Goal: Transaction & Acquisition: Purchase product/service

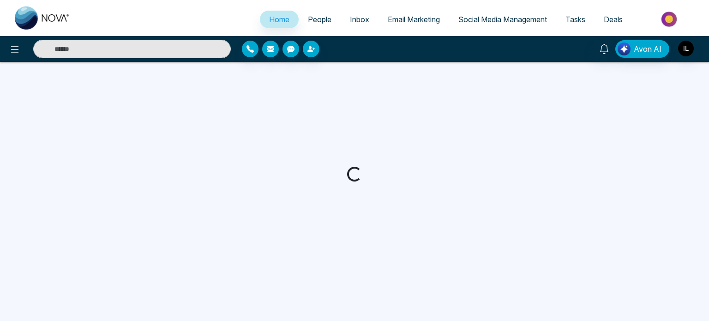
select select "*"
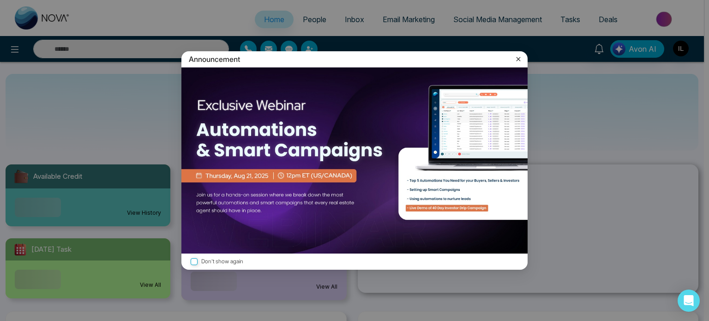
drag, startPoint x: 534, startPoint y: 41, endPoint x: 521, endPoint y: 56, distance: 19.9
click at [534, 41] on div "Announcement Don't show again" at bounding box center [354, 160] width 709 height 321
click at [521, 56] on icon at bounding box center [518, 58] width 9 height 9
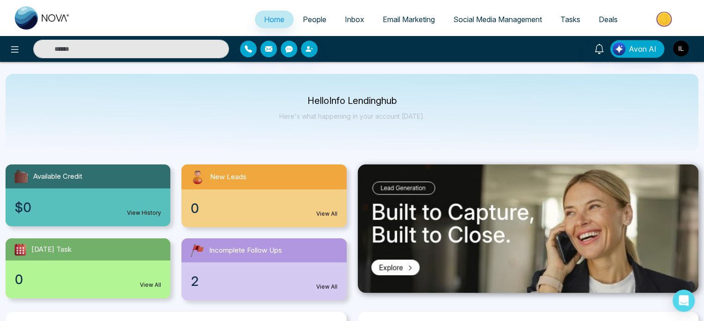
click at [666, 19] on img at bounding box center [665, 19] width 67 height 21
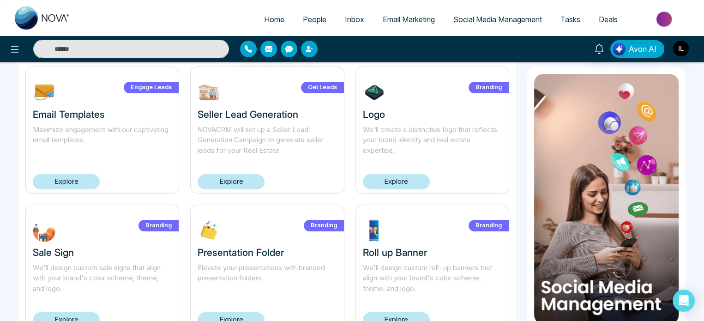
scroll to position [57, 0]
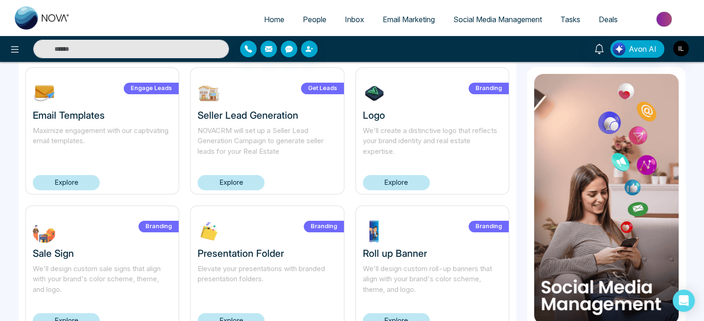
click at [79, 181] on link "Explore" at bounding box center [66, 182] width 67 height 15
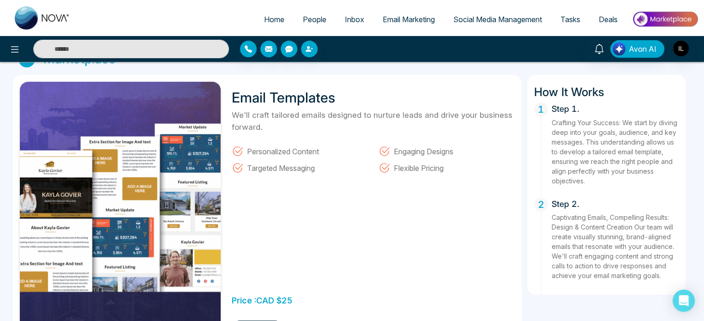
scroll to position [21, 0]
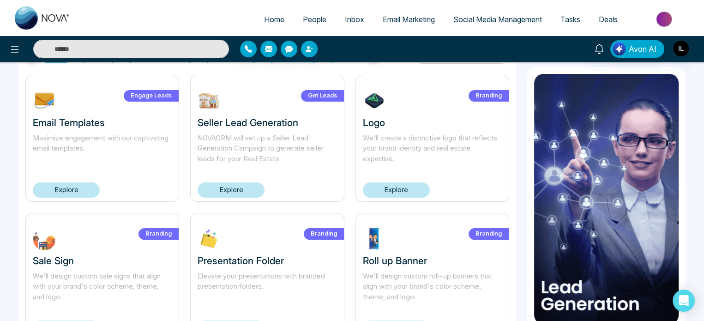
scroll to position [51, 0]
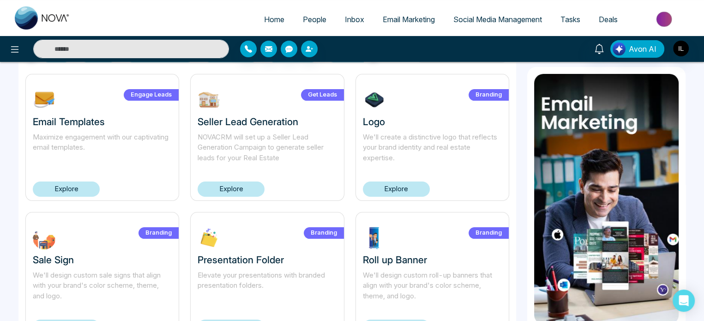
click at [234, 191] on link "Explore" at bounding box center [231, 188] width 67 height 15
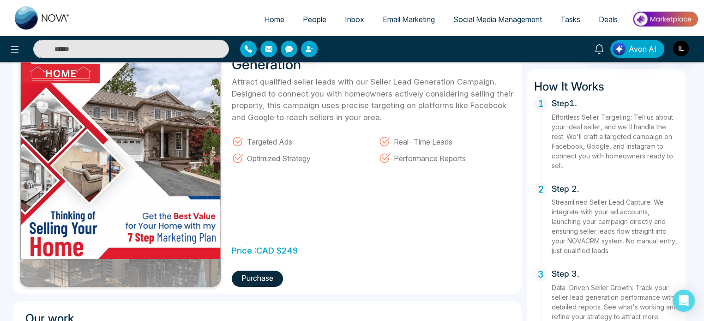
scroll to position [72, 0]
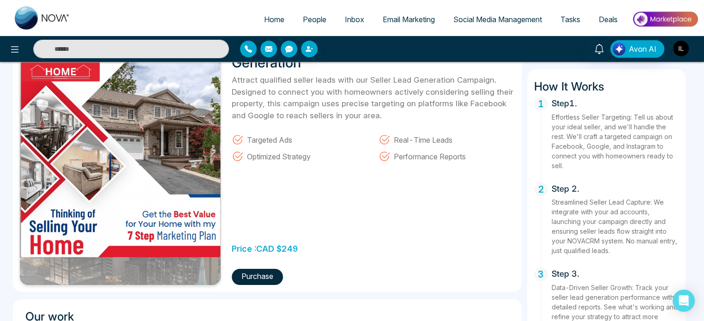
click at [679, 48] on img "button" at bounding box center [681, 49] width 16 height 16
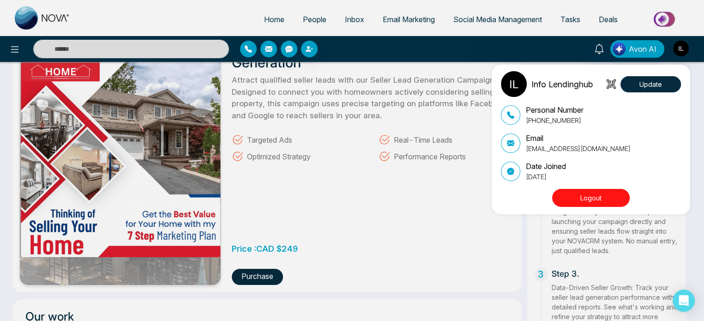
click at [685, 48] on div "Info Lendinghub Update Personal Number [PHONE_NUMBER] Email [EMAIL_ADDRESS][DOM…" at bounding box center [352, 160] width 704 height 321
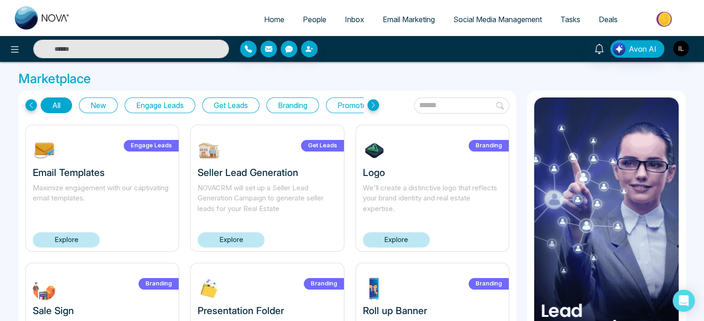
scroll to position [39, 0]
